Goal: Use online tool/utility: Use online tool/utility

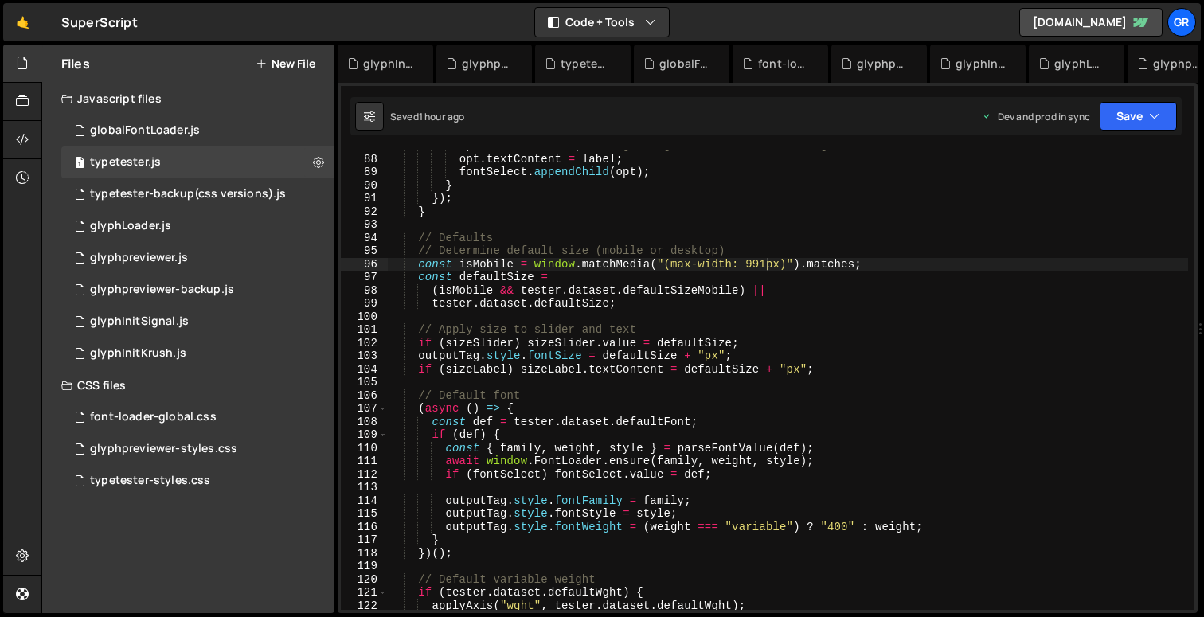
scroll to position [1141, 0]
drag, startPoint x: 746, startPoint y: 265, endPoint x: 776, endPoint y: 229, distance: 46.4
click at [764, 261] on div "opt . value = value ; // e.g. "signal-400-normal" or "signalVF-variable" opt . …" at bounding box center [788, 382] width 801 height 487
drag, startPoint x: 748, startPoint y: 263, endPoint x: 771, endPoint y: 263, distance: 23.1
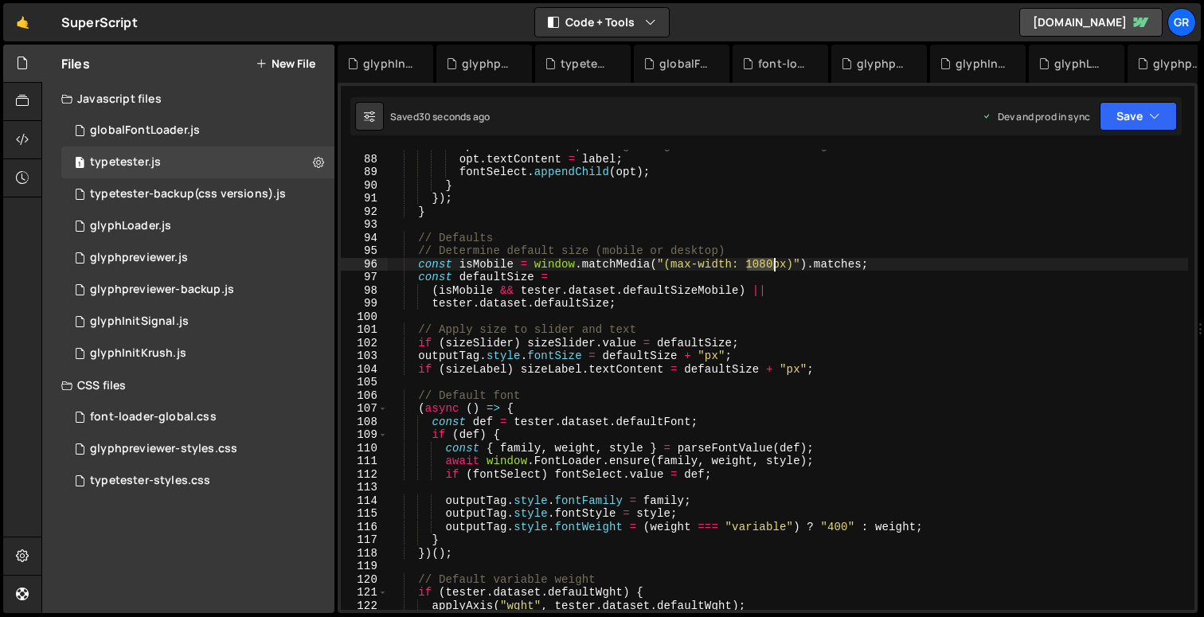
click at [771, 263] on div "opt . value = value ; // e.g. "signal-400-normal" or "signalVF-variable" opt . …" at bounding box center [788, 382] width 801 height 487
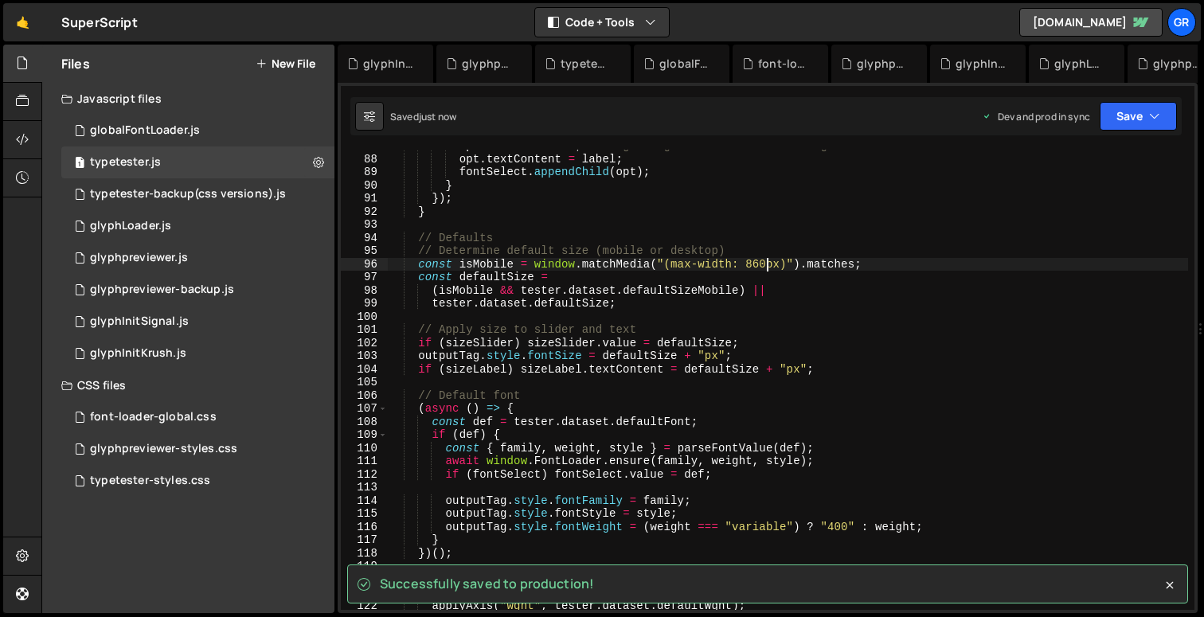
type textarea "const isMobile = window.matchMedia("(max-width: 860px)").matches;"
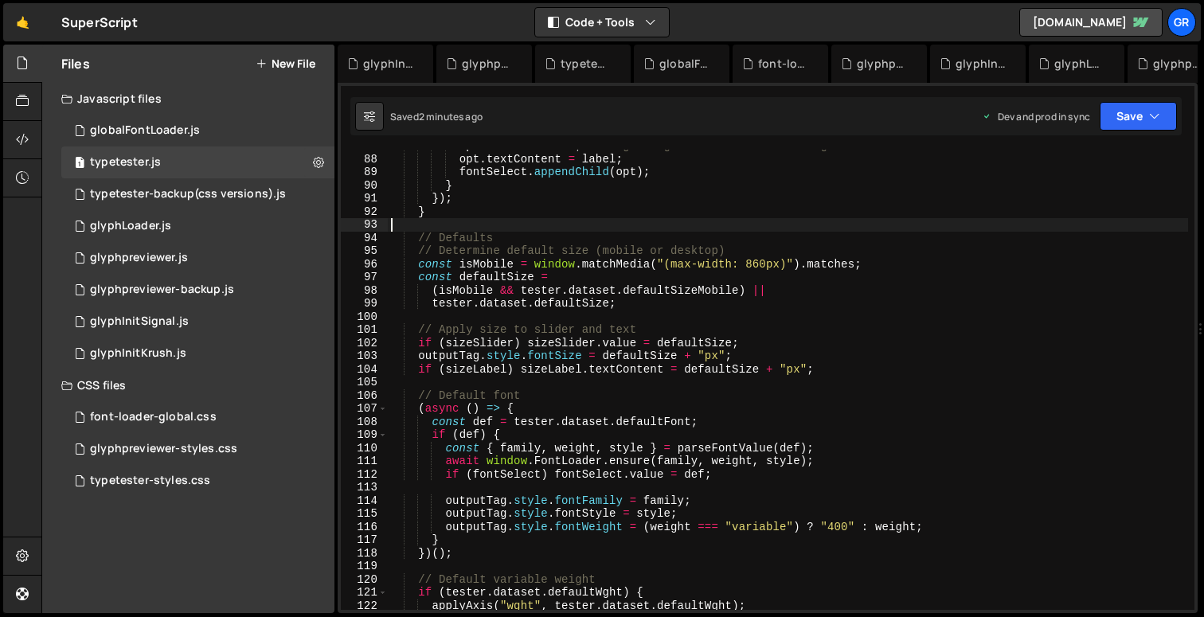
click at [562, 225] on div "opt . value = value ; // e.g. "signal-400-normal" or "signalVF-variable" opt . …" at bounding box center [788, 382] width 801 height 487
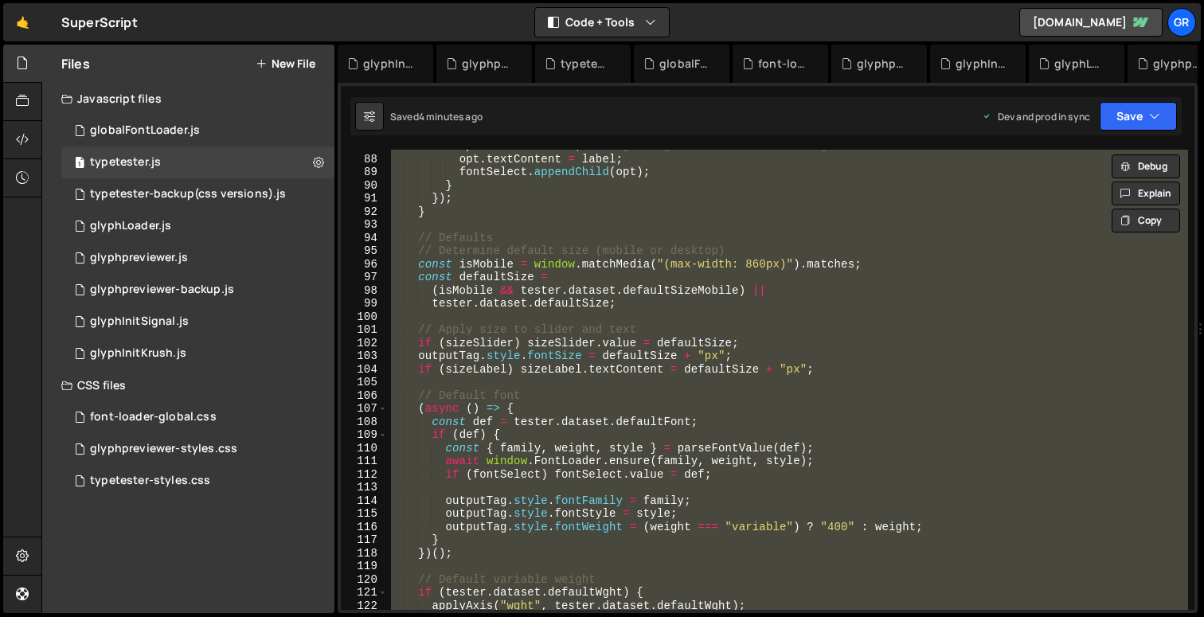
click at [741, 214] on div "opt . value = value ; // e.g. "signal-400-normal" or "signalVF-variable" opt . …" at bounding box center [788, 380] width 801 height 460
paste textarea
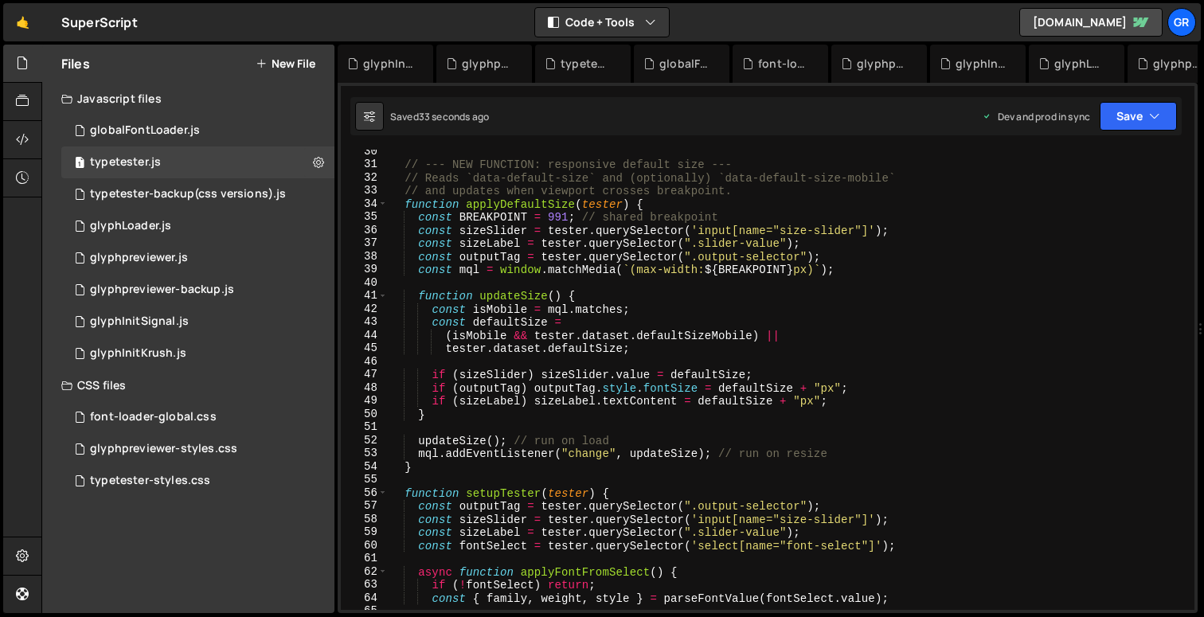
scroll to position [376, 0]
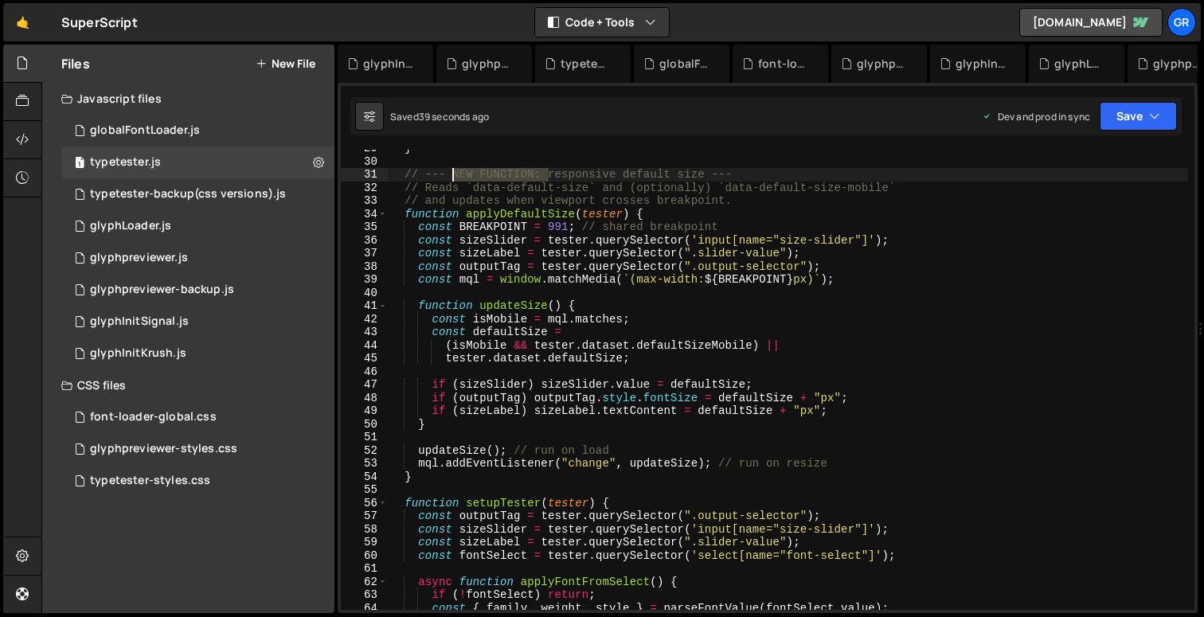
drag, startPoint x: 549, startPoint y: 174, endPoint x: 451, endPoint y: 172, distance: 98.0
click at [451, 172] on div "} // --- NEW FUNCTION: responsive default size --- // Reads `data-default-size`…" at bounding box center [788, 385] width 801 height 487
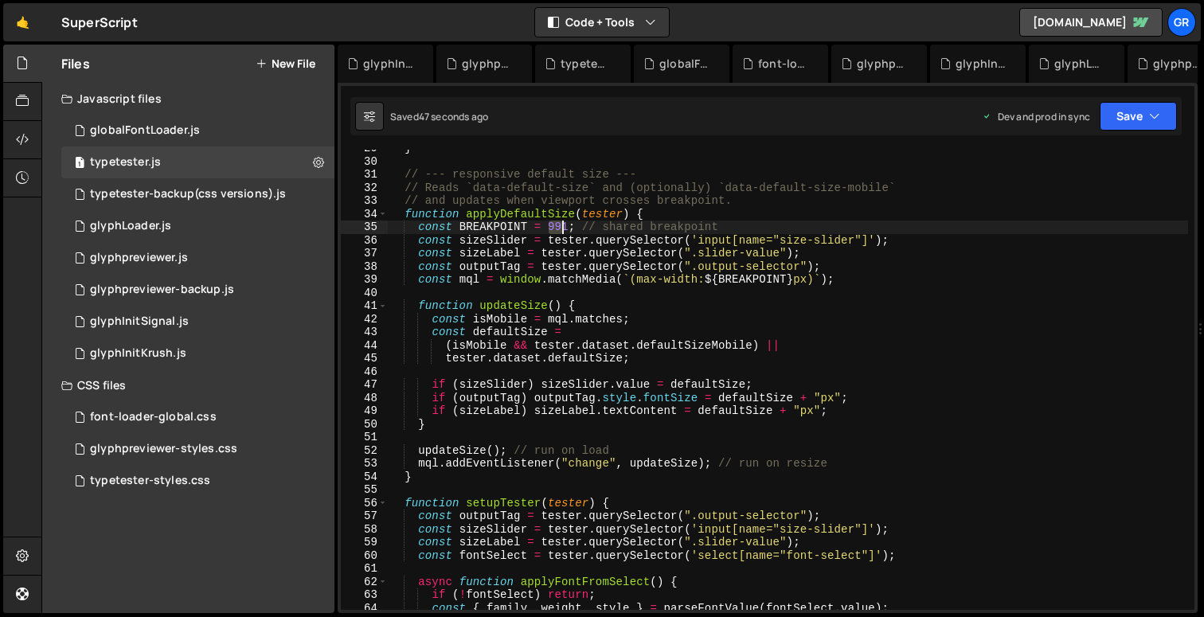
drag, startPoint x: 550, startPoint y: 228, endPoint x: 564, endPoint y: 226, distance: 13.6
click at [564, 226] on div "} // --- responsive default size --- // Reads `data-default-size` and (optional…" at bounding box center [788, 385] width 801 height 487
drag, startPoint x: 566, startPoint y: 225, endPoint x: 556, endPoint y: 219, distance: 11.8
click at [550, 224] on div "} // --- responsive default size --- // Reads `data-default-size` and (optional…" at bounding box center [788, 385] width 801 height 487
click at [551, 228] on div "} // --- responsive default size --- // Reads `data-default-size` and (optional…" at bounding box center [788, 380] width 801 height 460
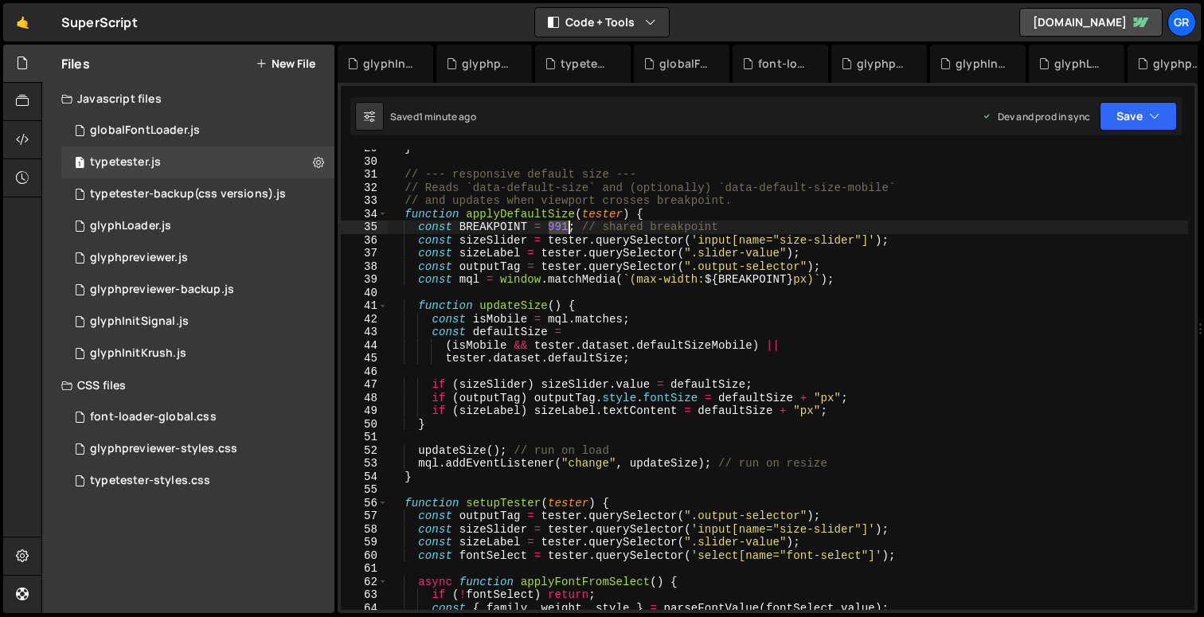
drag, startPoint x: 549, startPoint y: 227, endPoint x: 570, endPoint y: 229, distance: 21.6
click at [570, 229] on div "} // --- responsive default size --- // Reads `data-default-size` and (optional…" at bounding box center [788, 385] width 801 height 487
type textarea "const BREAKPOINT = 767; // shared breakpoint"
